Goal: Information Seeking & Learning: Learn about a topic

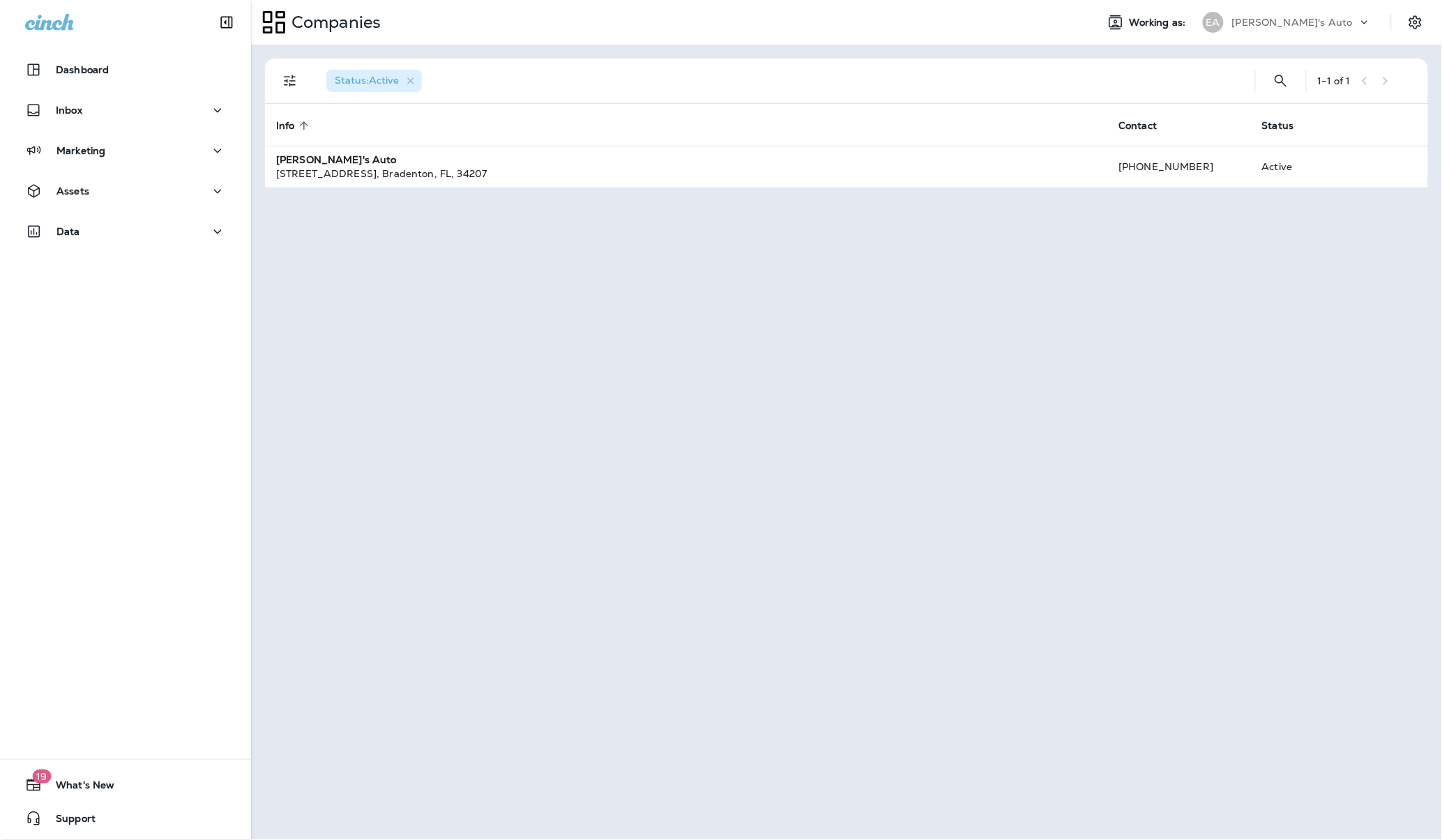
click at [716, 439] on div "Status : Active 1 - 1 of 1 Info sorted ascending Contact Status Evan's Auto 441…" at bounding box center [846, 442] width 1191 height 795
click at [74, 118] on div "Inbox" at bounding box center [54, 110] width 57 height 18
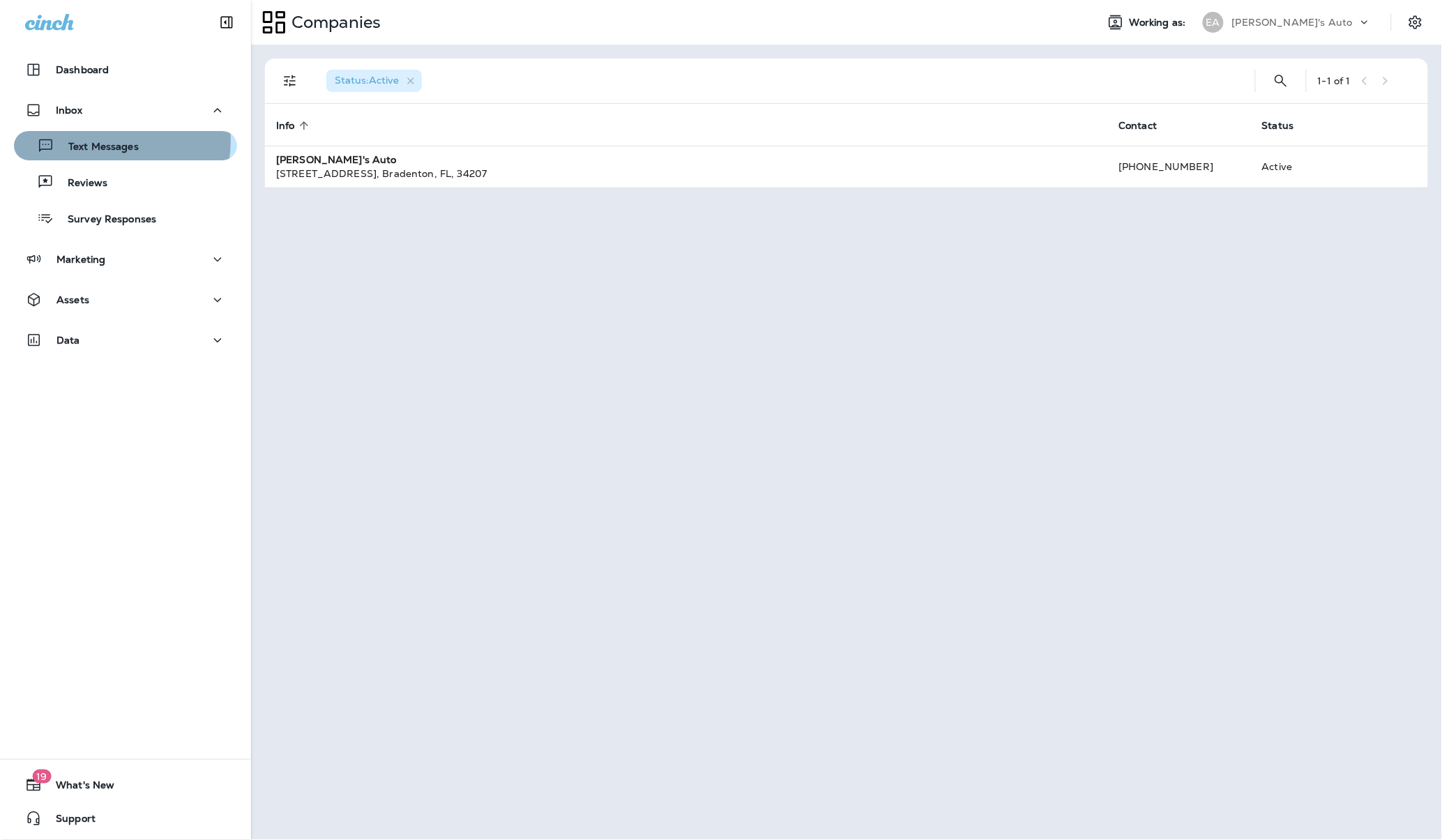
click at [99, 141] on p "Text Messages" at bounding box center [96, 148] width 85 height 13
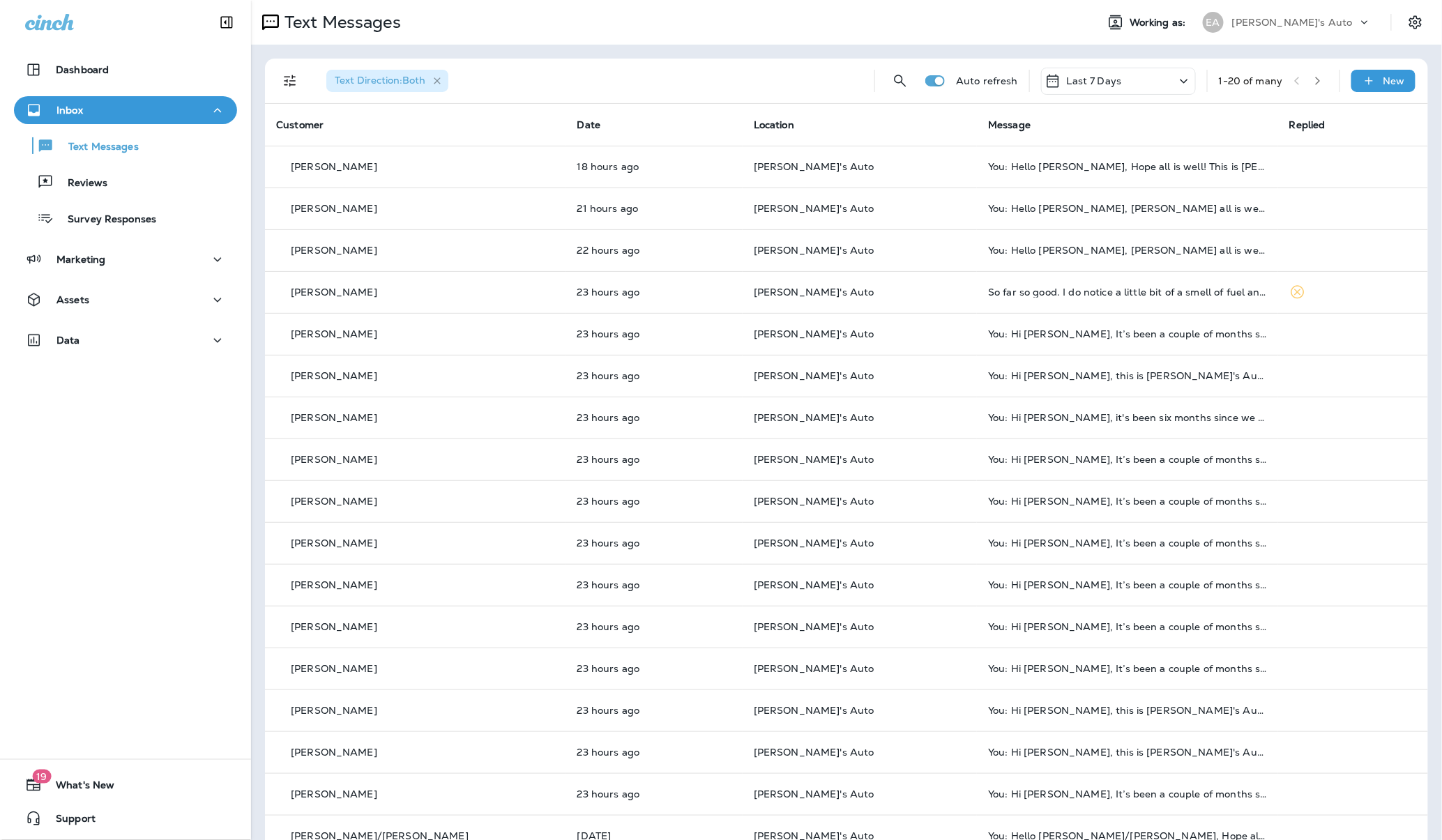
click at [437, 85] on icon "button" at bounding box center [438, 81] width 12 height 12
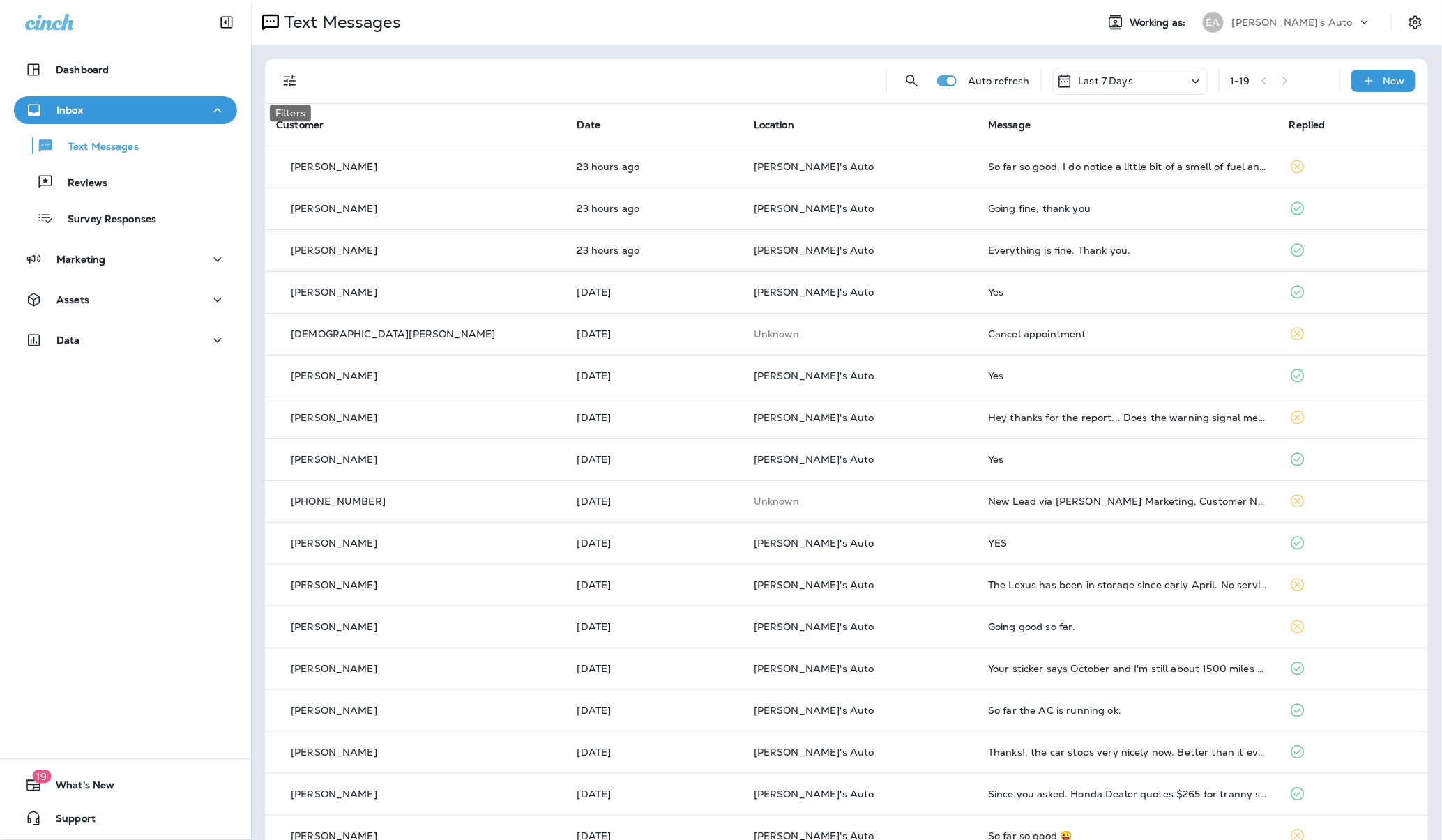
click at [288, 85] on icon "Filters" at bounding box center [290, 81] width 17 height 17
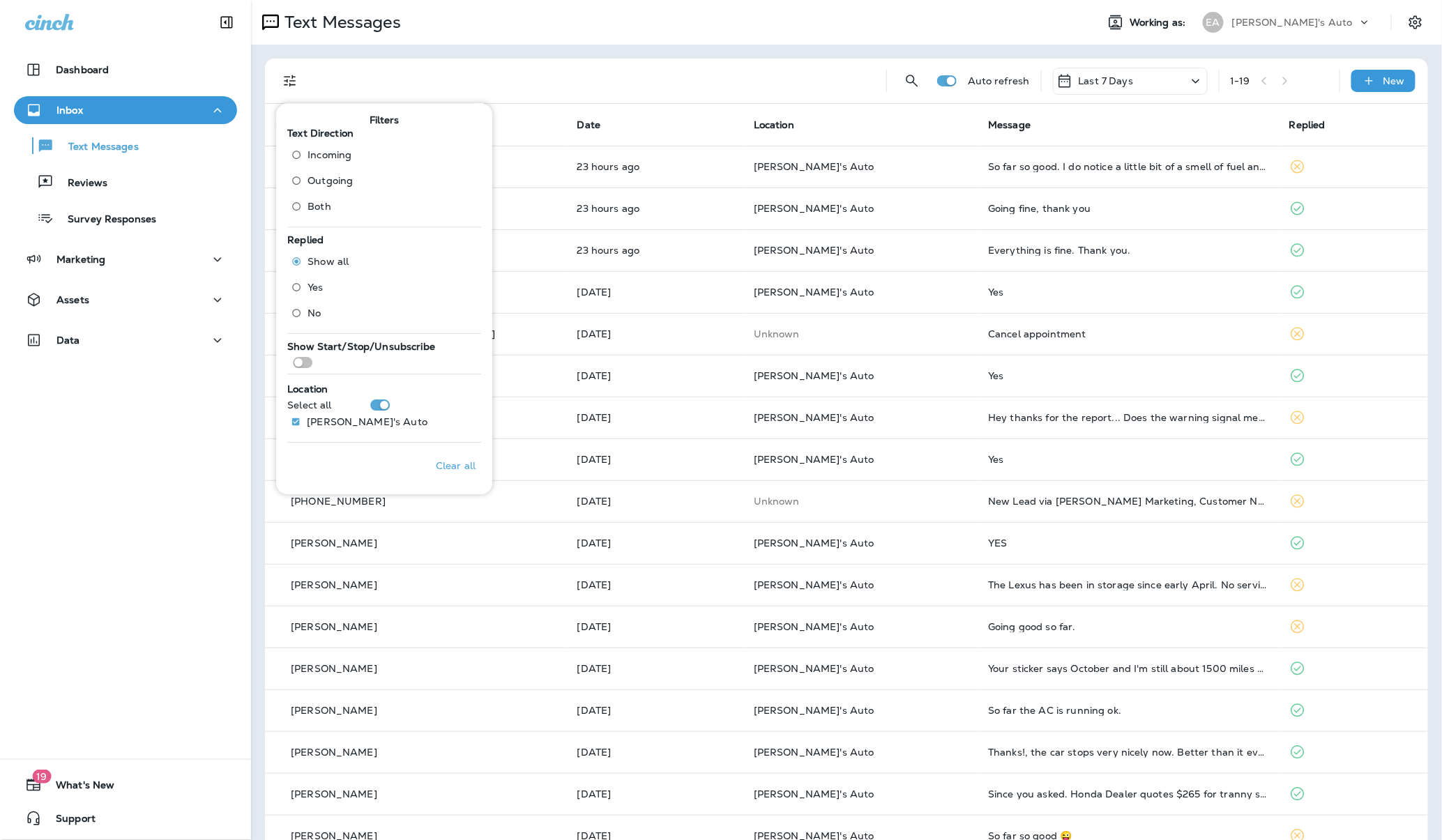
click at [329, 154] on span "Incoming" at bounding box center [329, 154] width 44 height 11
click at [601, 77] on div "Text Direction : Incoming" at bounding box center [596, 81] width 560 height 45
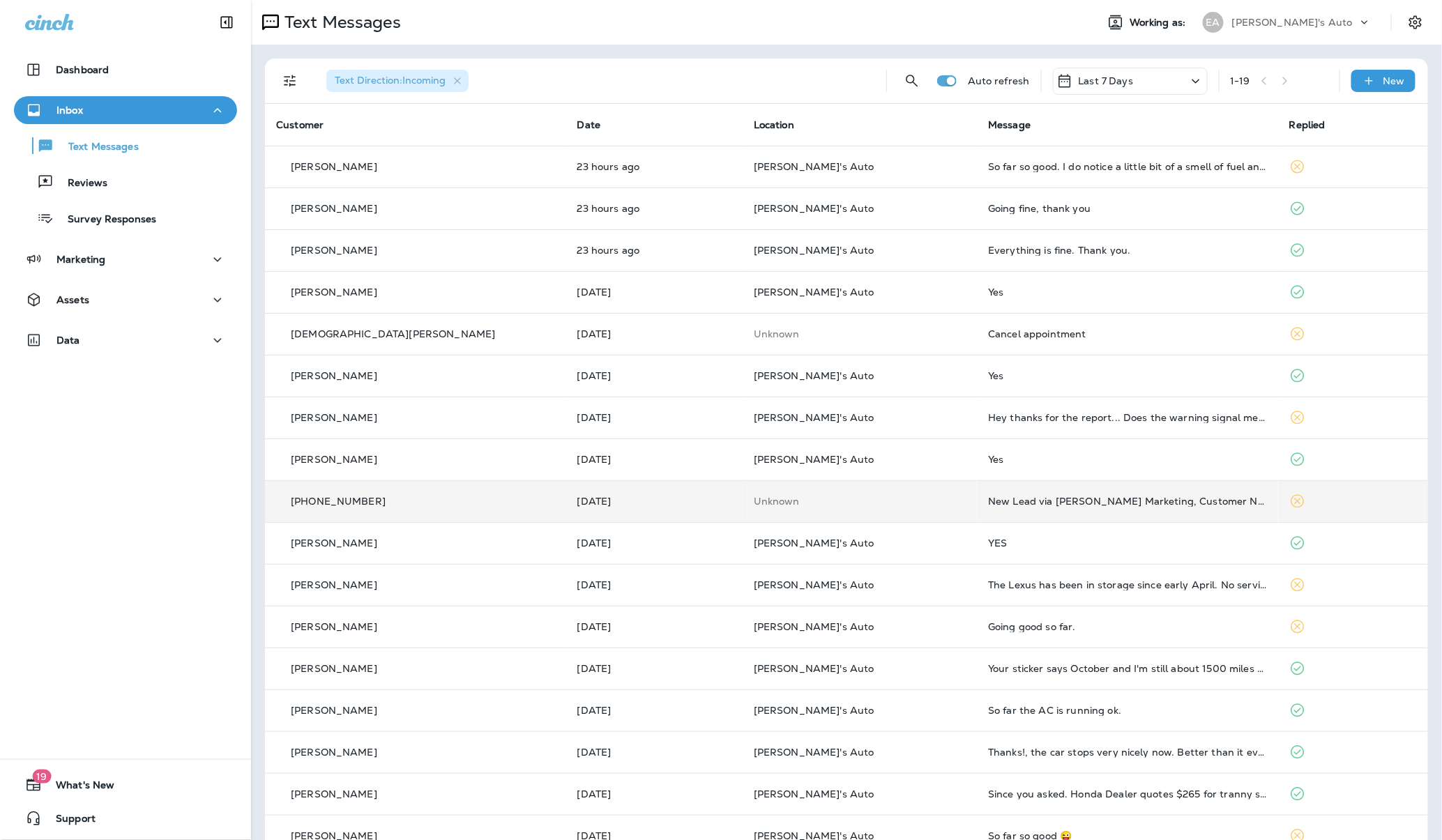
click at [465, 500] on div "[PHONE_NUMBER]" at bounding box center [415, 501] width 279 height 15
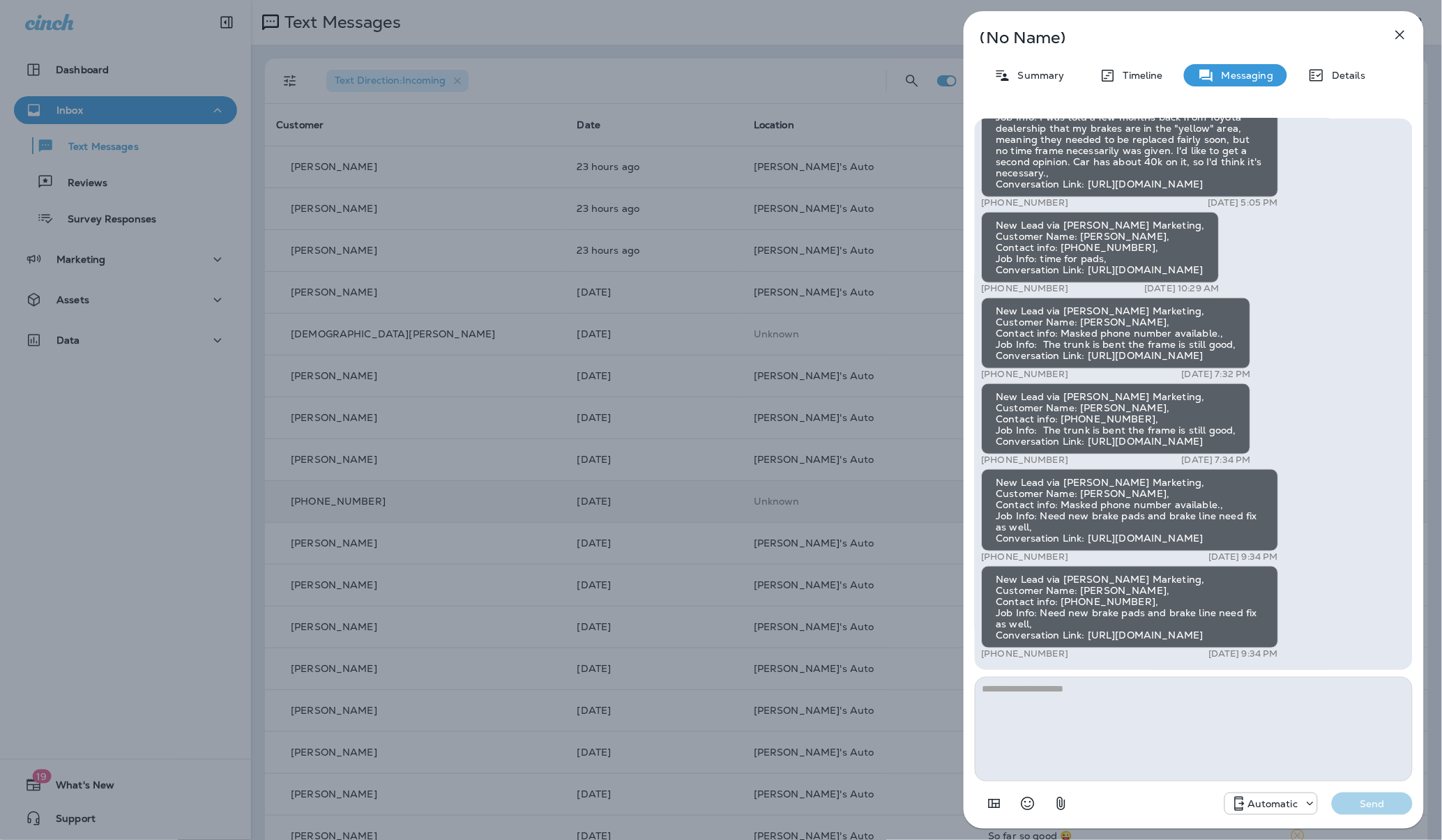
drag, startPoint x: 1154, startPoint y: 575, endPoint x: 1110, endPoint y: 569, distance: 44.4
click at [1110, 569] on div "New Lead via [PERSON_NAME] Marketing, Customer Name: [PERSON_NAME], Contact inf…" at bounding box center [1130, 607] width 297 height 82
click at [1096, 586] on div "New Lead via [PERSON_NAME] Marketing, Customer Name: [PERSON_NAME], Contact inf…" at bounding box center [1130, 607] width 297 height 82
click at [1404, 40] on icon "button" at bounding box center [1400, 35] width 17 height 17
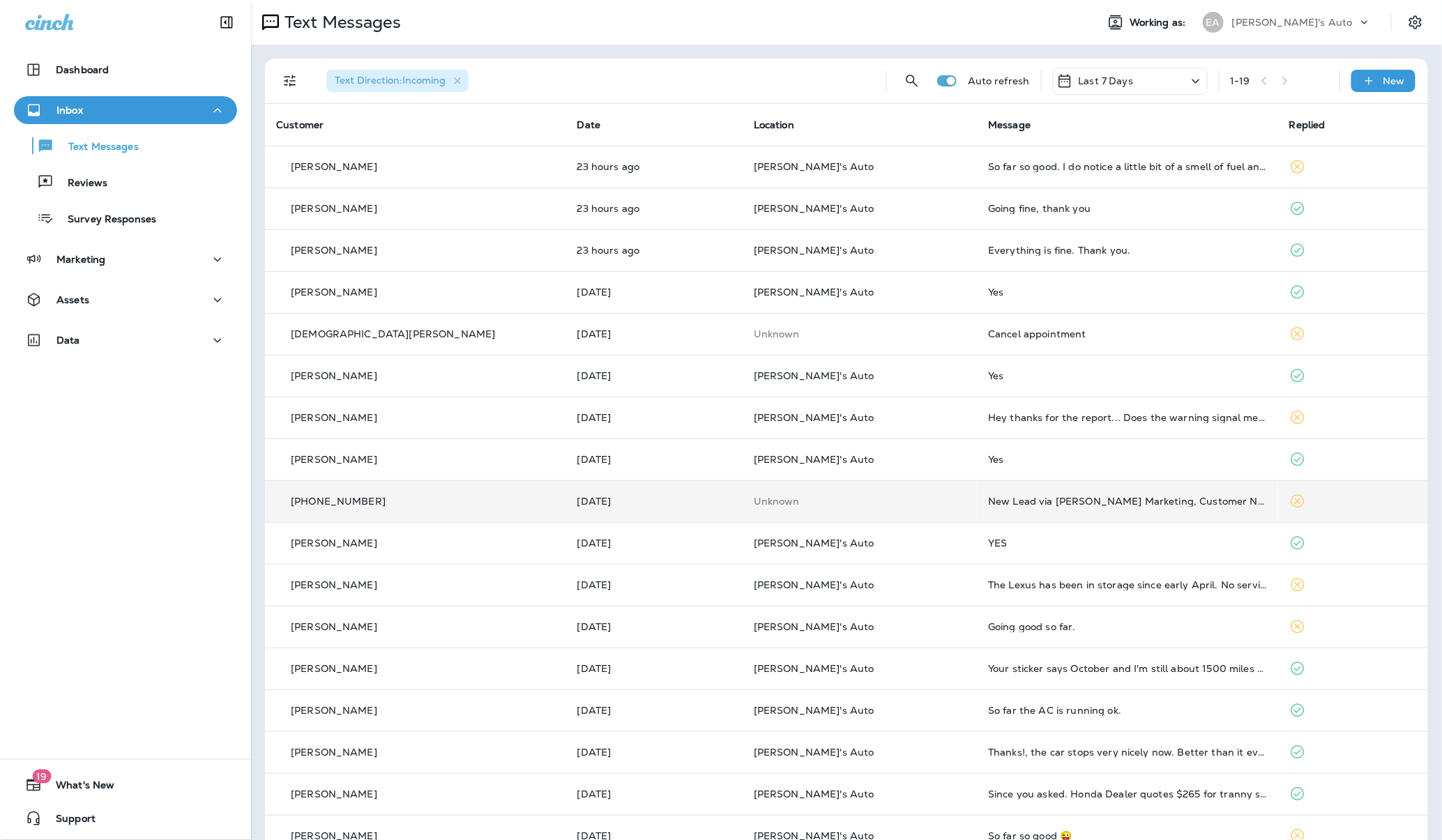
click at [283, 90] on button "Filters" at bounding box center [290, 81] width 28 height 28
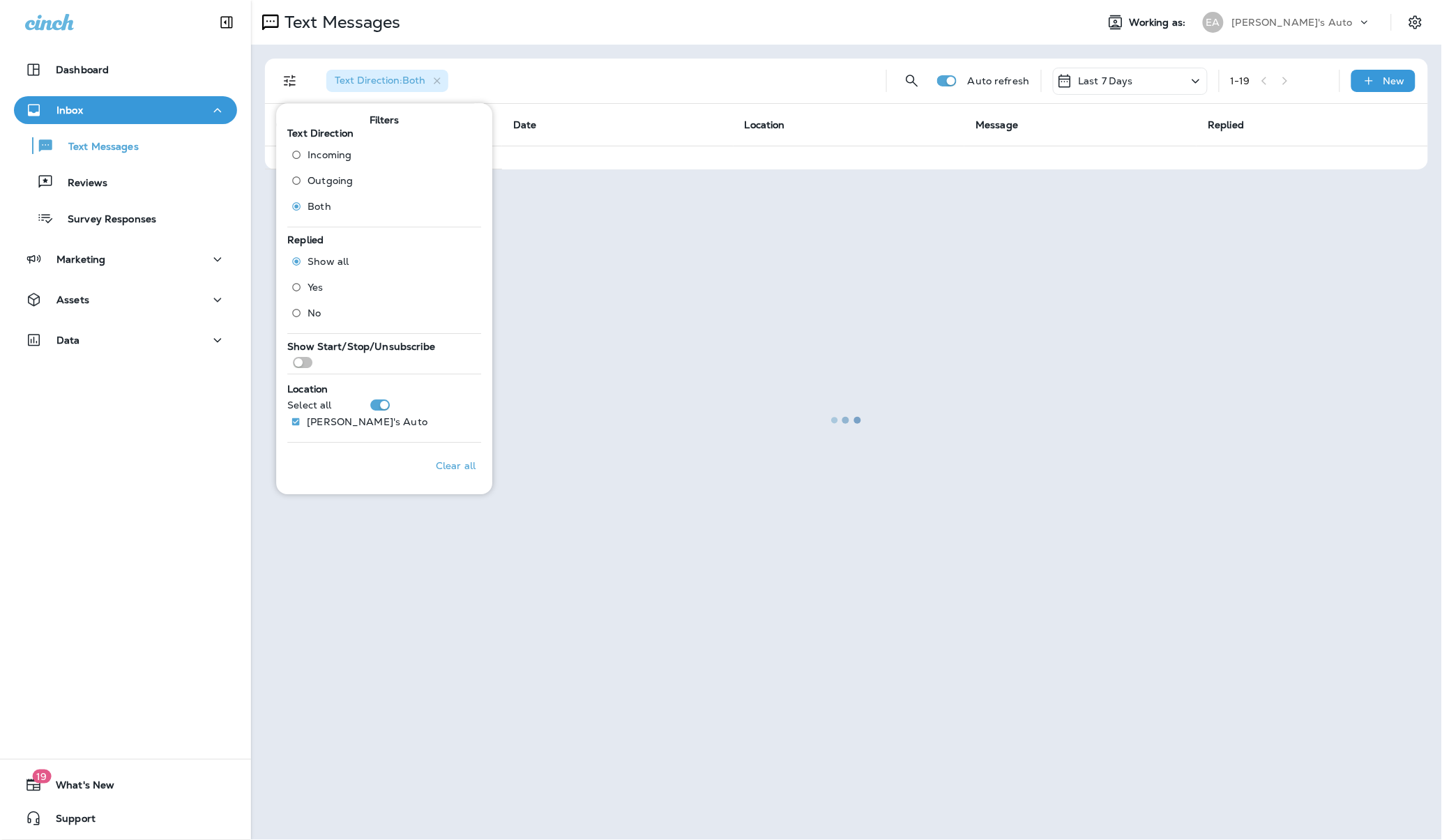
click at [609, 54] on div at bounding box center [846, 420] width 1188 height 837
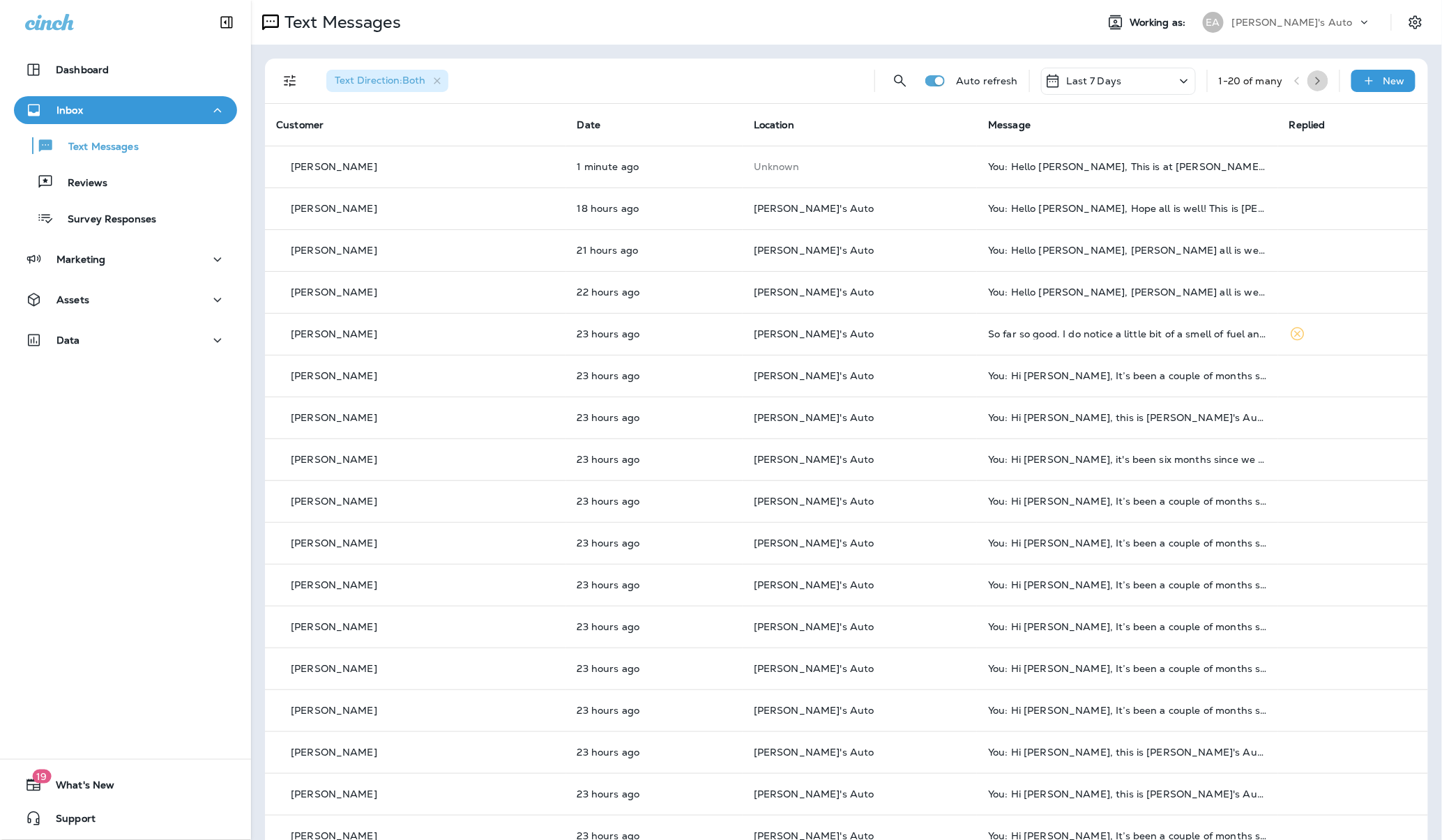
click at [1316, 82] on icon "button" at bounding box center [1318, 80] width 5 height 8
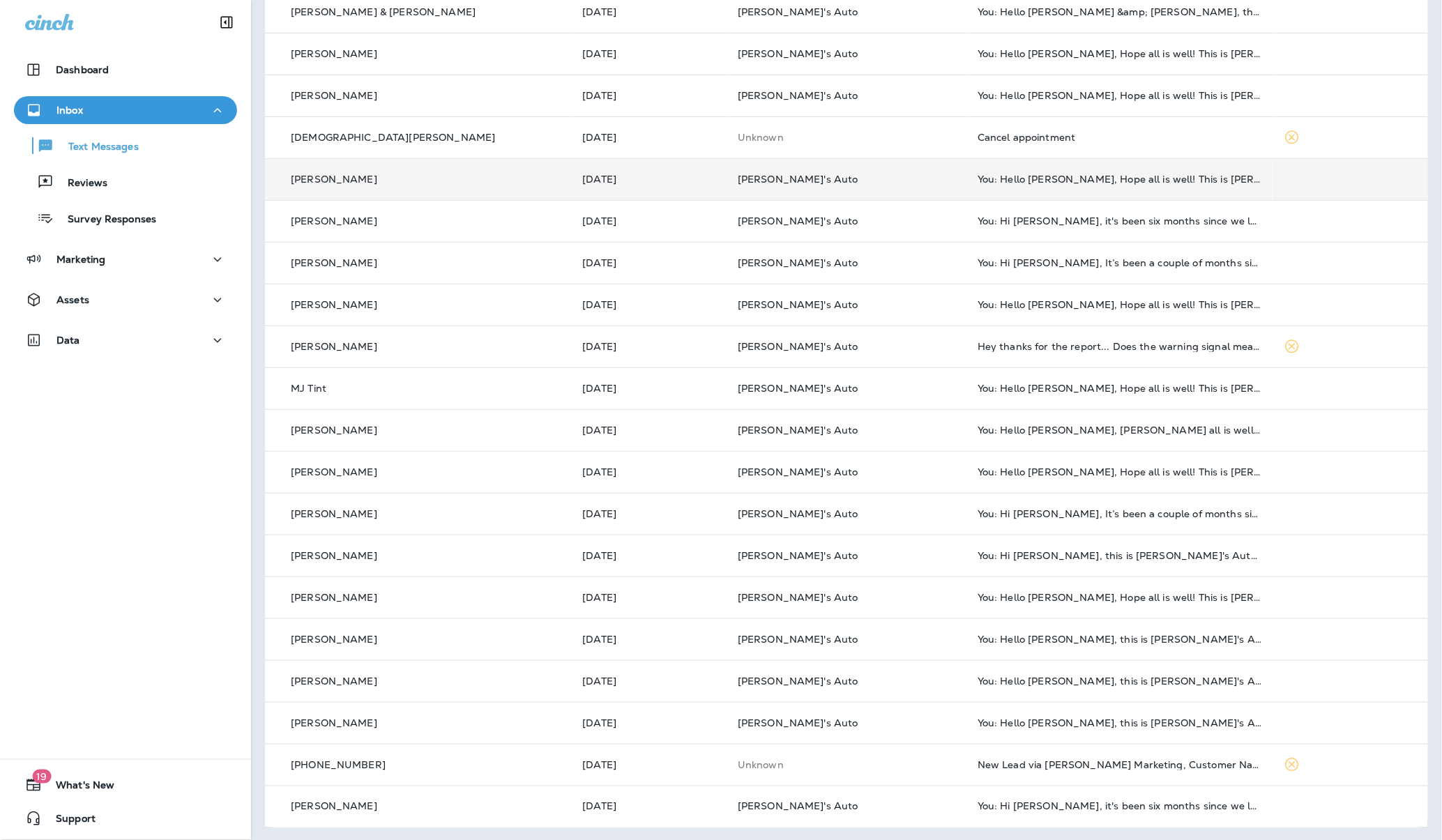
scroll to position [157, 0]
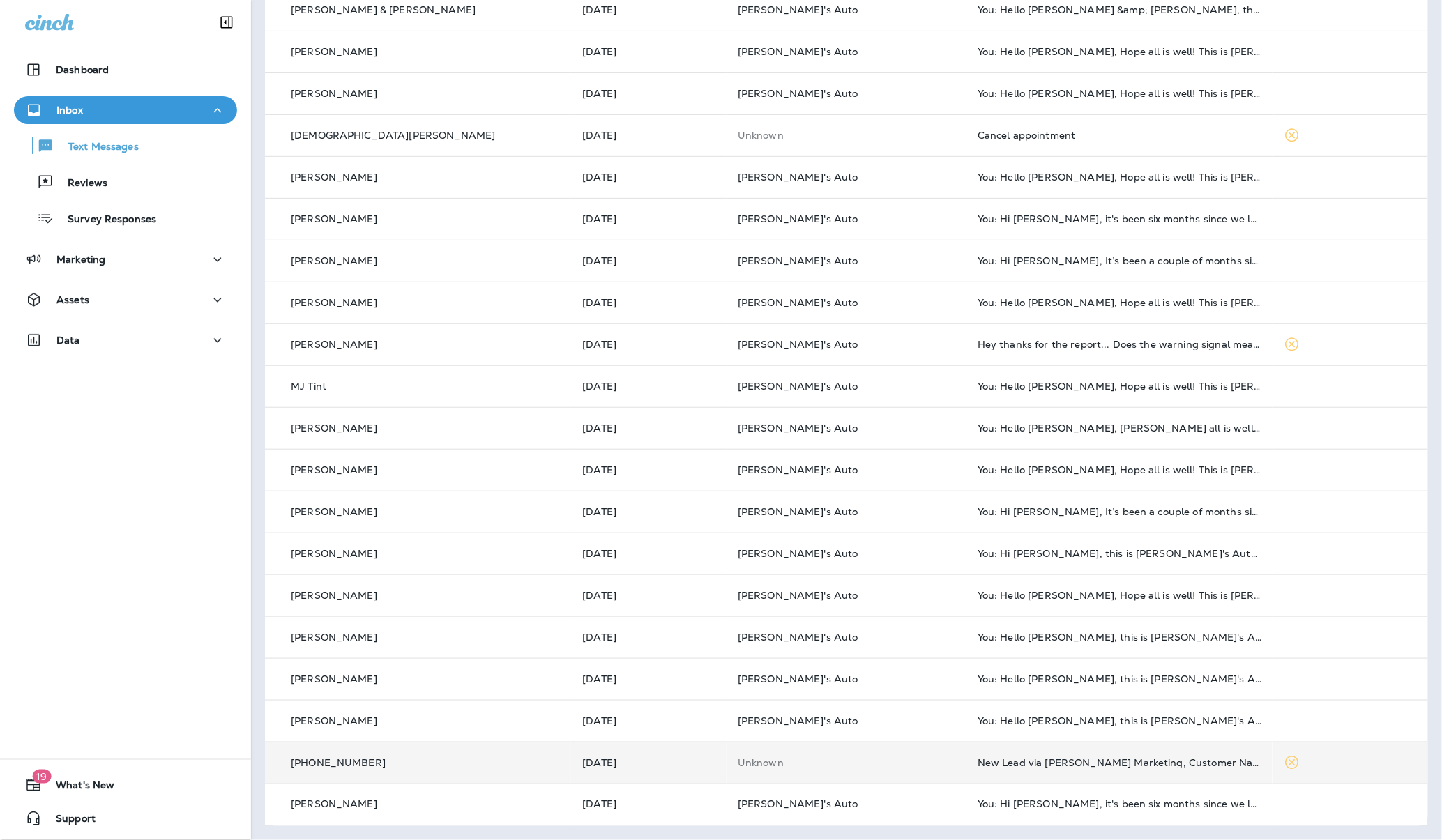
click at [675, 770] on td "[DATE]" at bounding box center [649, 762] width 155 height 42
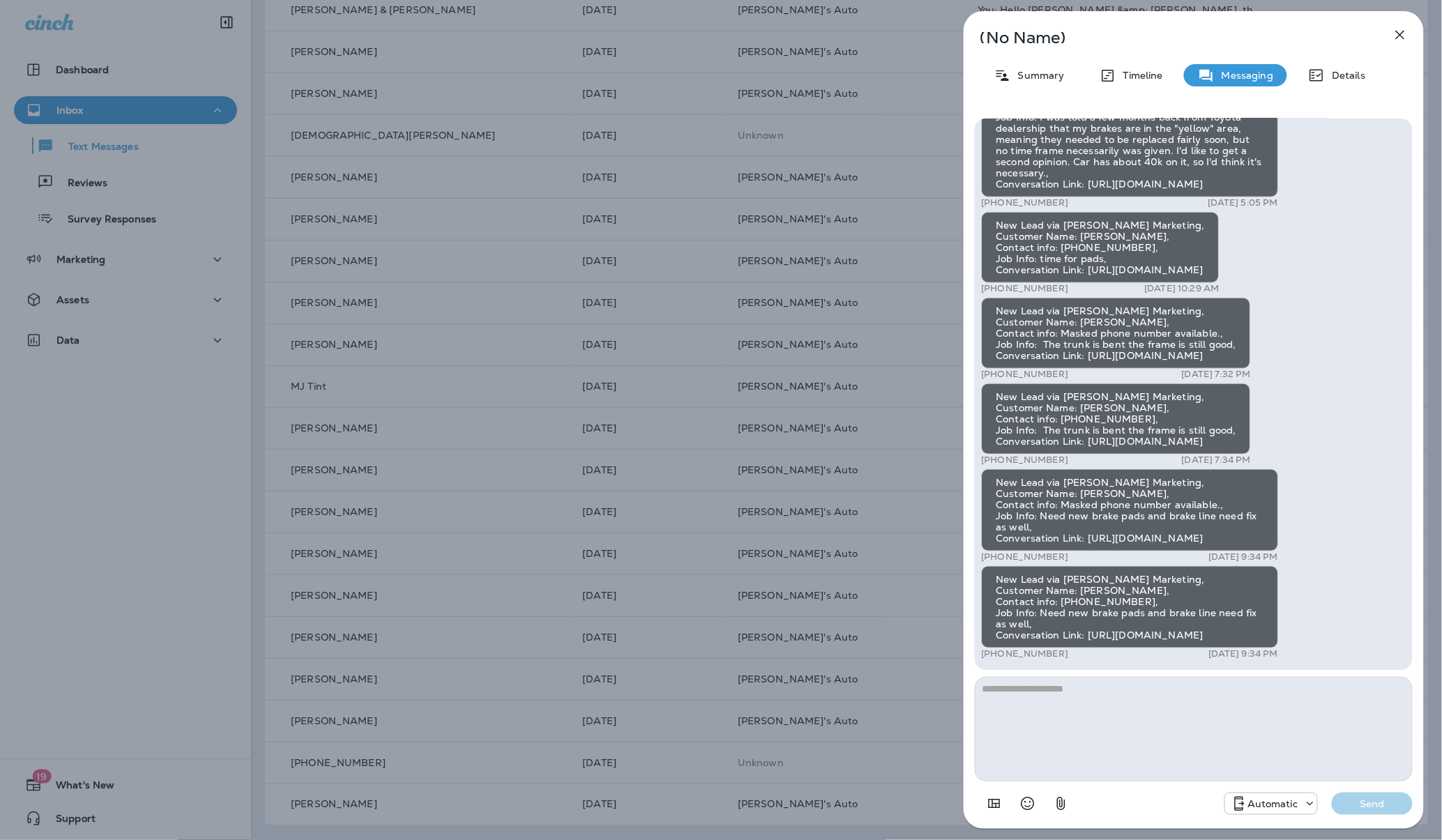
click at [1396, 36] on icon "button" at bounding box center [1400, 35] width 17 height 17
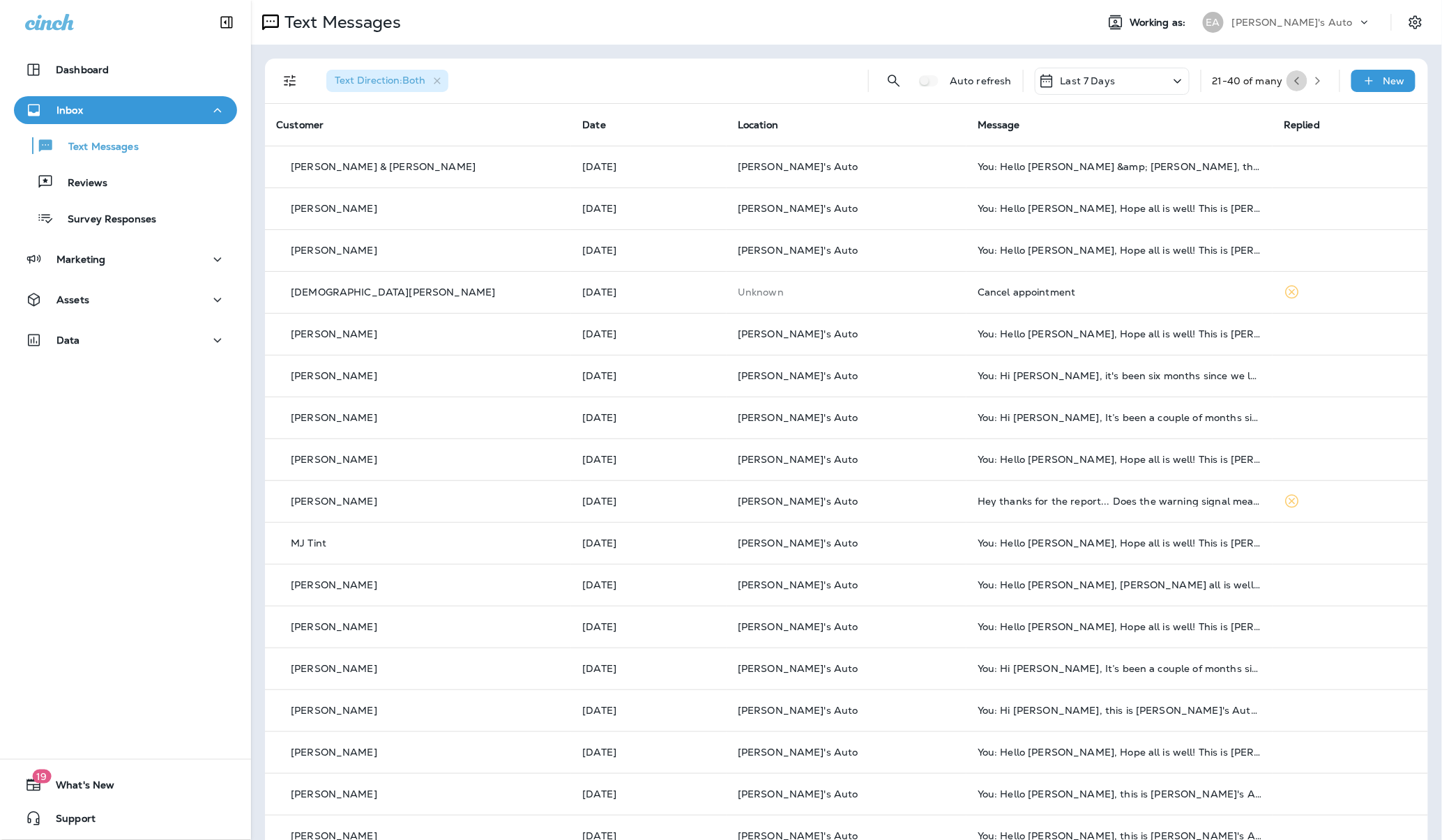
click at [1287, 74] on button "button" at bounding box center [1297, 81] width 21 height 21
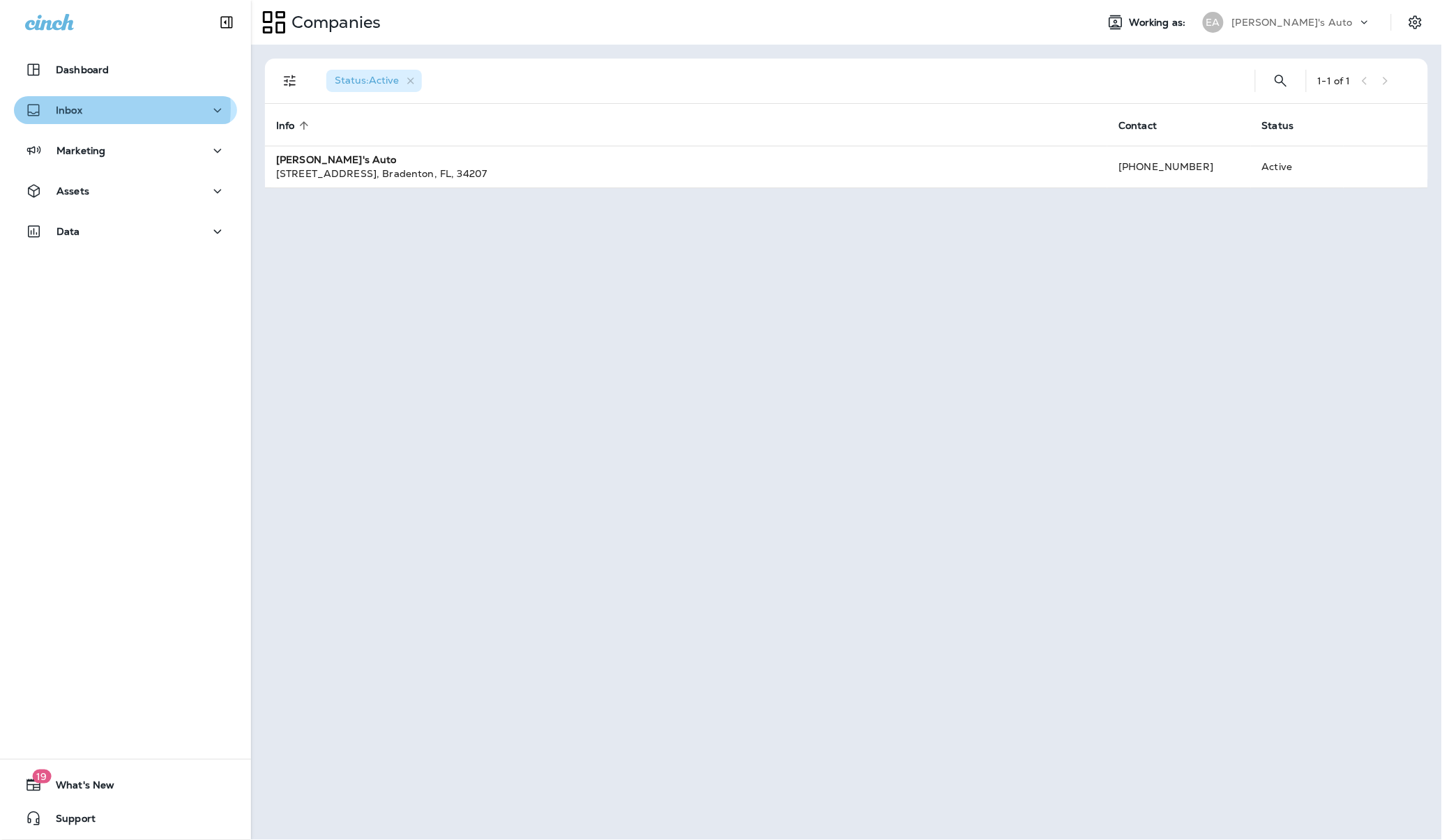
click at [109, 108] on div "Inbox" at bounding box center [125, 110] width 201 height 18
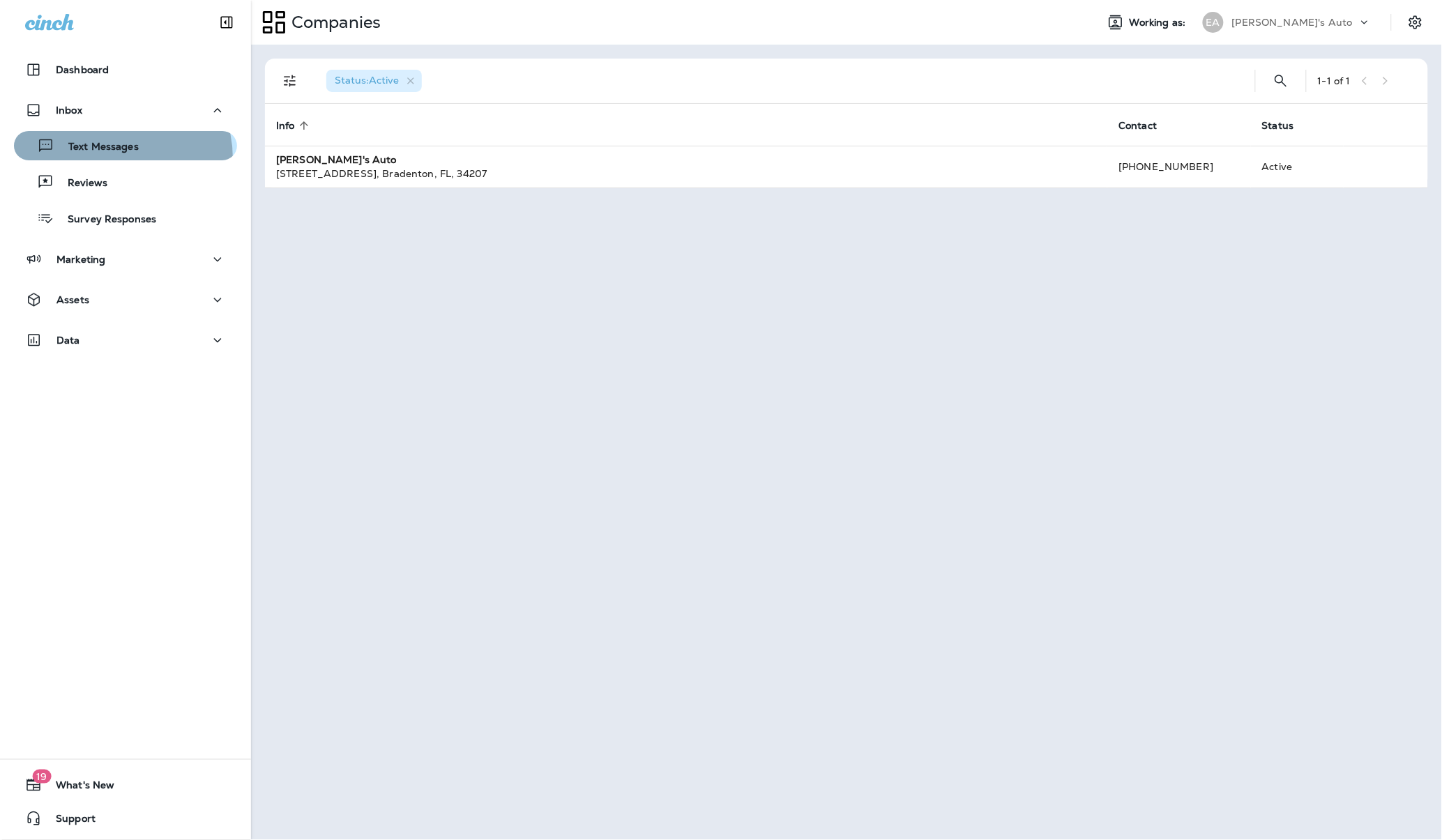
click at [113, 158] on button "Text Messages" at bounding box center [125, 146] width 223 height 29
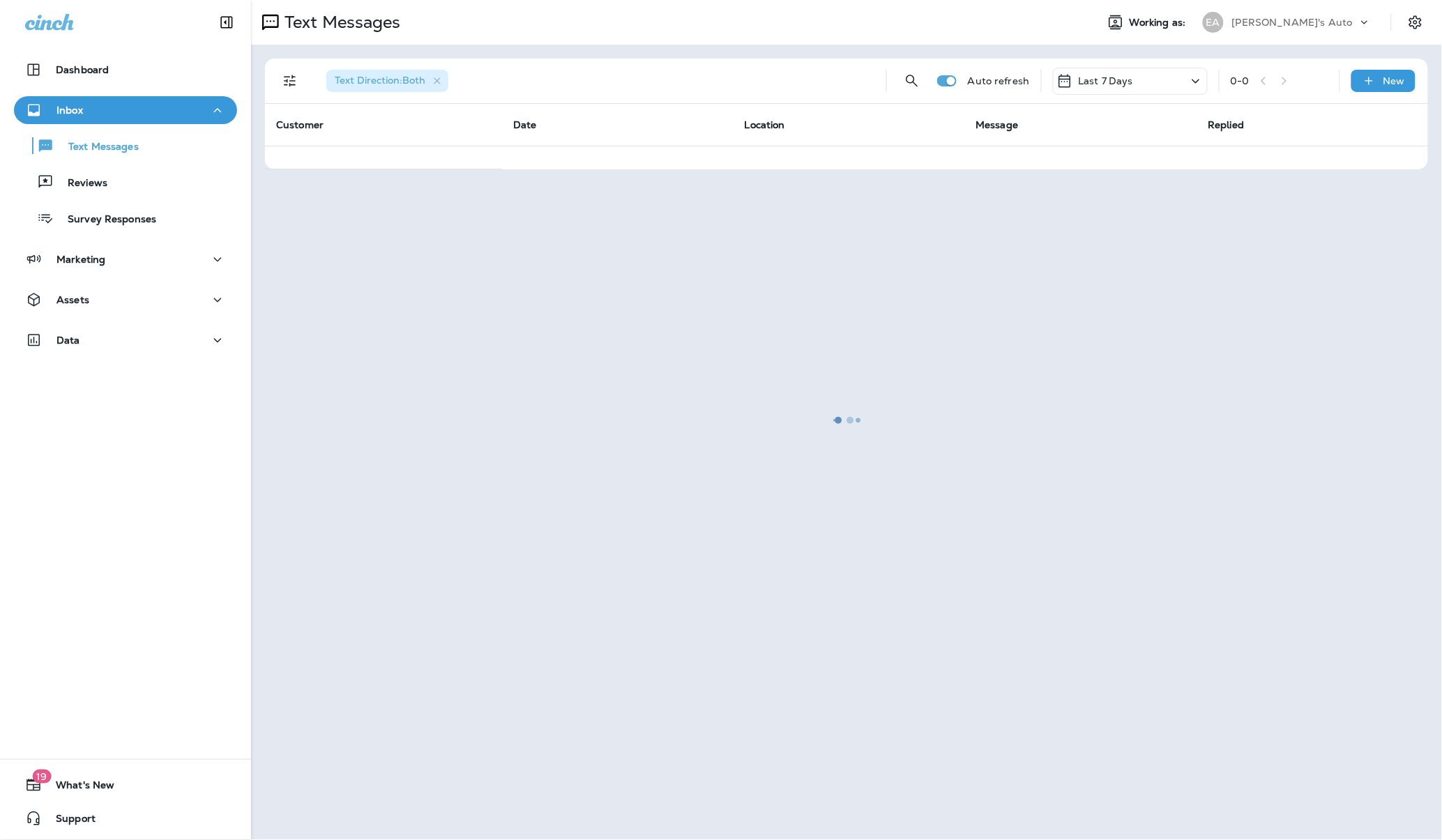
click at [290, 85] on div at bounding box center [846, 420] width 1188 height 837
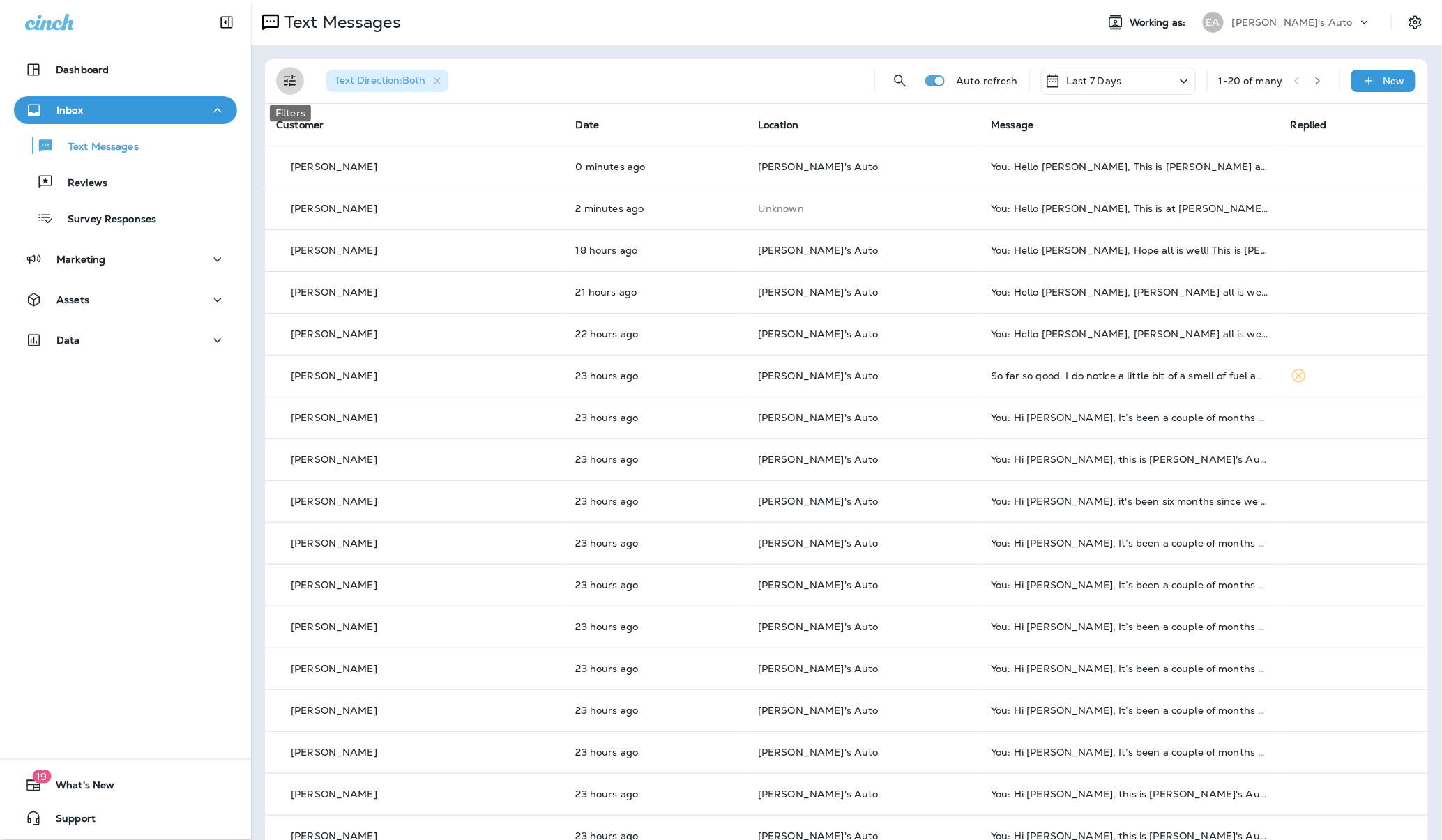
click at [288, 85] on icon "Filters" at bounding box center [290, 81] width 17 height 17
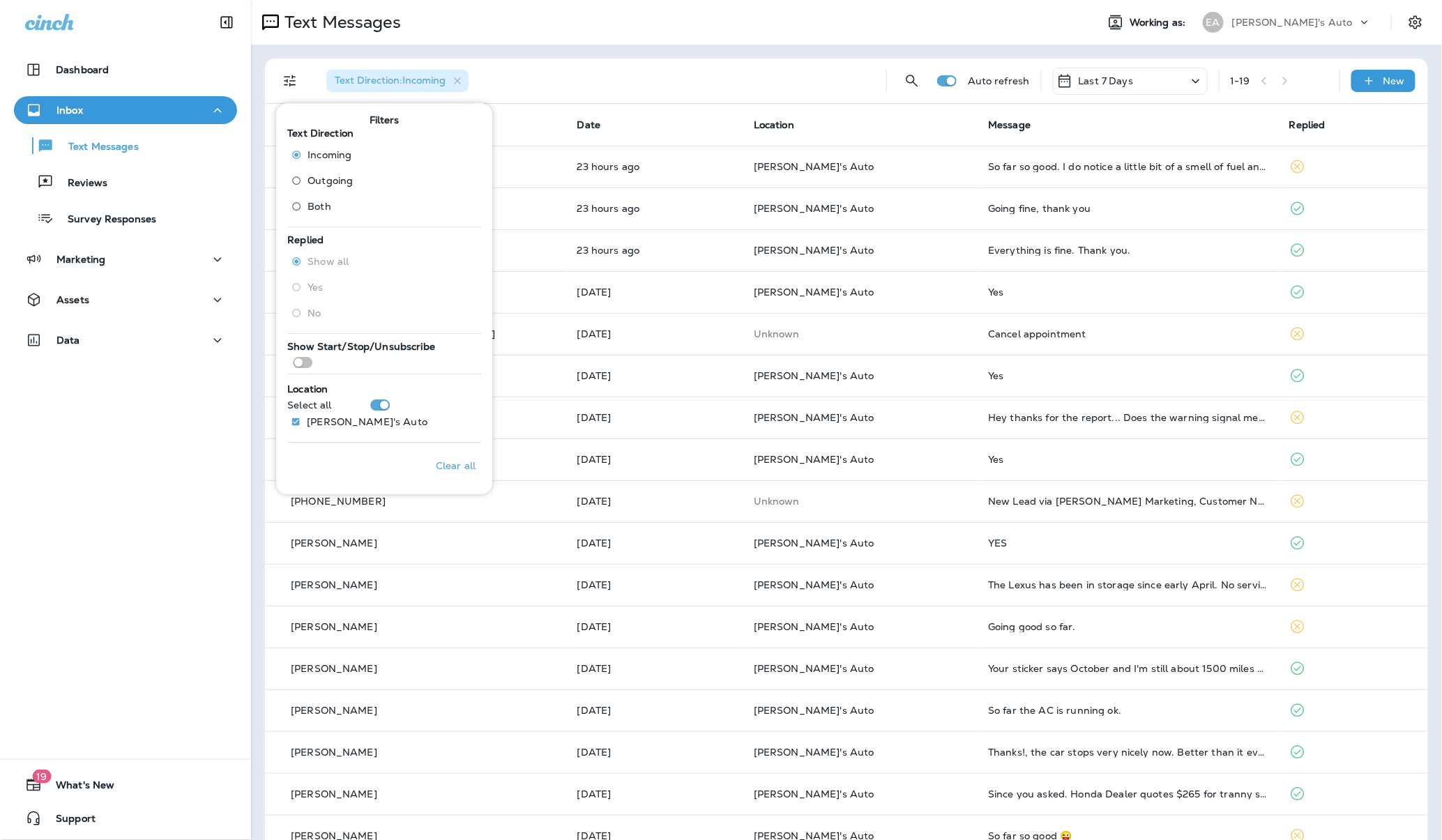
click at [296, 287] on label "Yes" at bounding box center [317, 287] width 63 height 22
click at [539, 73] on div "Text Direction : Incoming" at bounding box center [596, 81] width 560 height 45
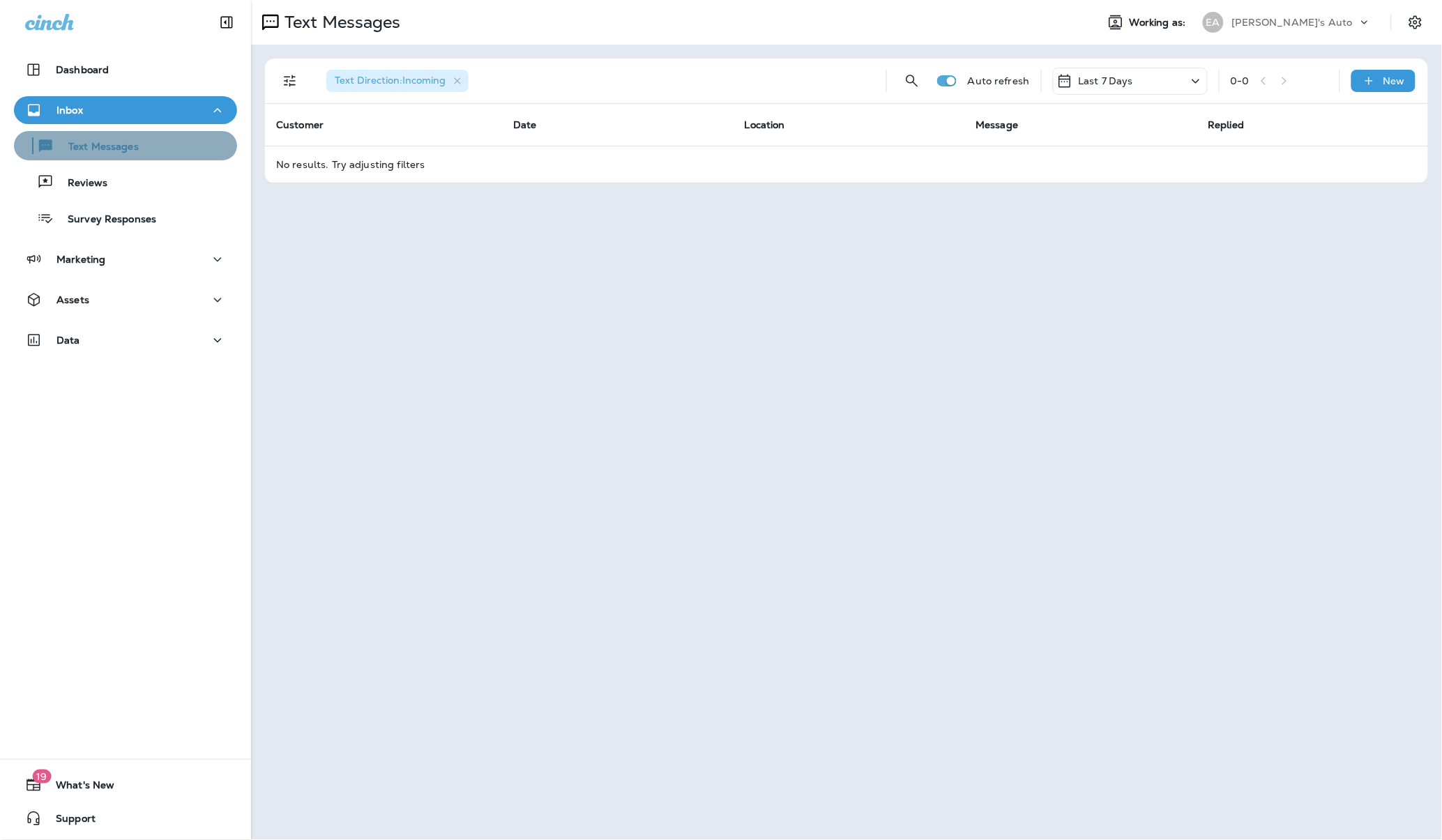
click at [130, 140] on div "Text Messages" at bounding box center [79, 146] width 119 height 21
